Goal: Book appointment/travel/reservation

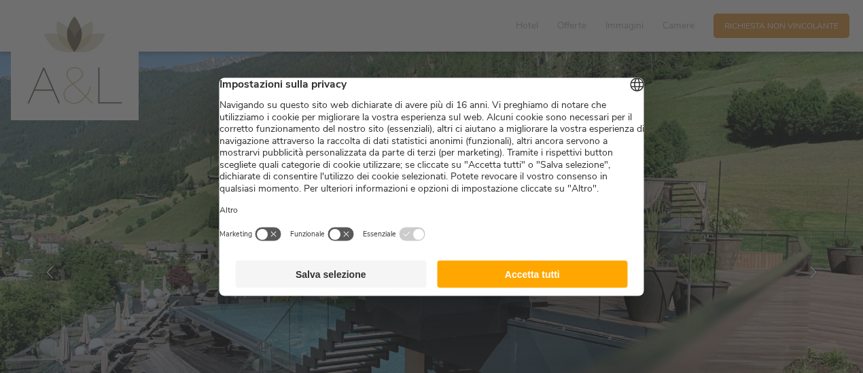
click at [499, 288] on button "Accetta tutti" at bounding box center [532, 273] width 191 height 27
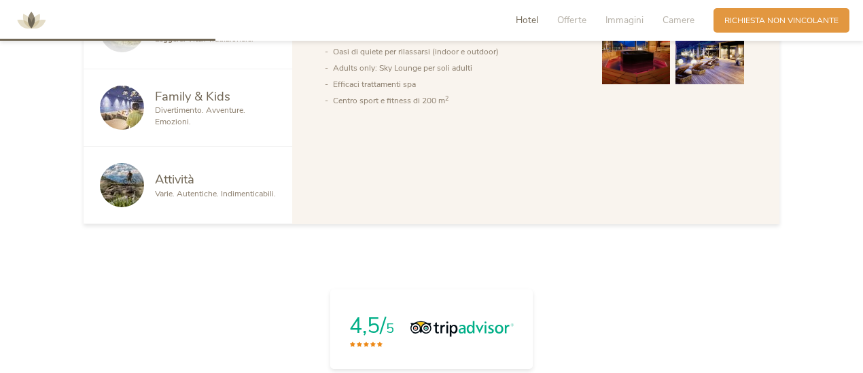
scroll to position [748, 0]
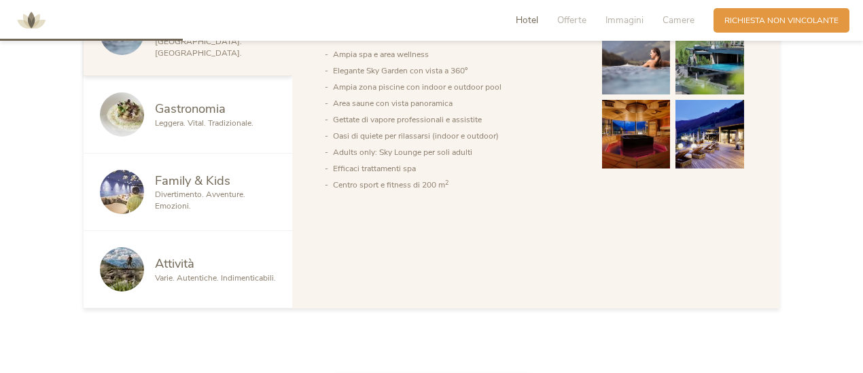
click at [196, 179] on span "Family & Kids" at bounding box center [192, 180] width 75 height 17
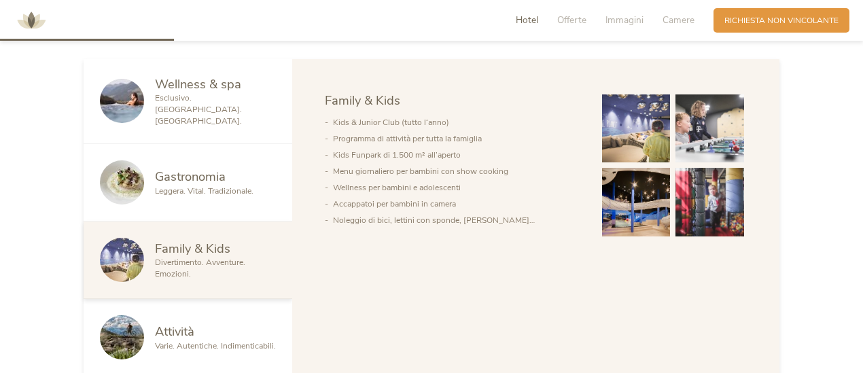
scroll to position [884, 0]
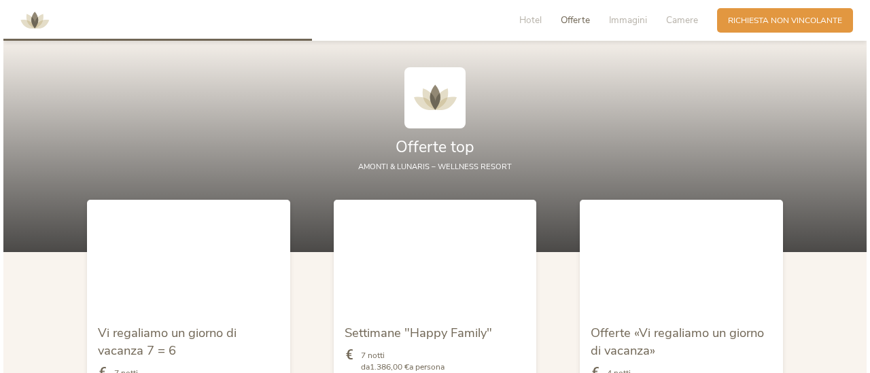
scroll to position [1427, 0]
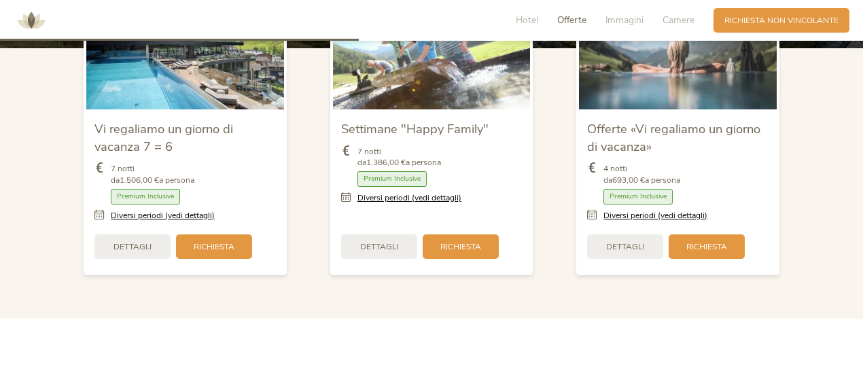
click at [628, 247] on span "Dettagli" at bounding box center [625, 247] width 38 height 12
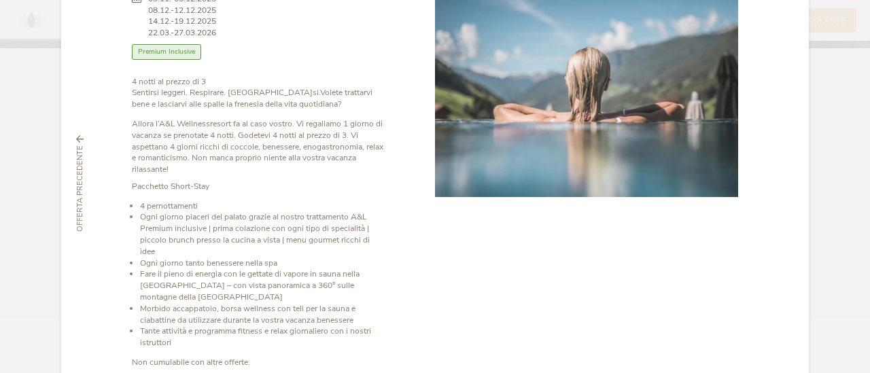
scroll to position [125, 0]
